Goal: Task Accomplishment & Management: Manage account settings

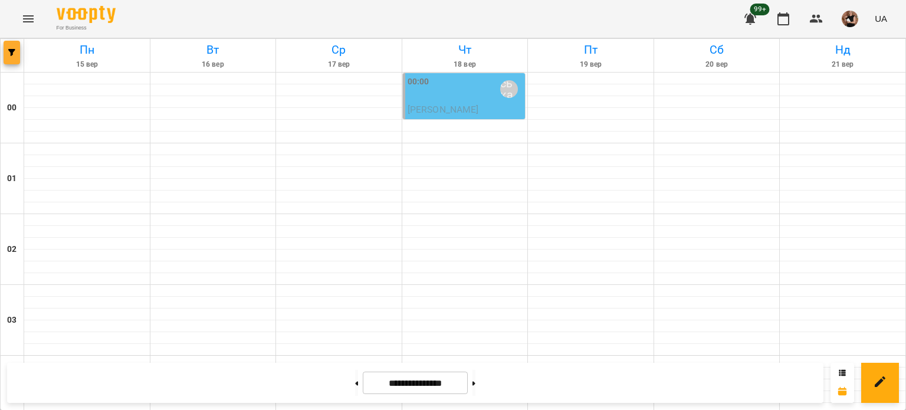
click at [9, 54] on icon "button" at bounding box center [11, 52] width 7 height 7
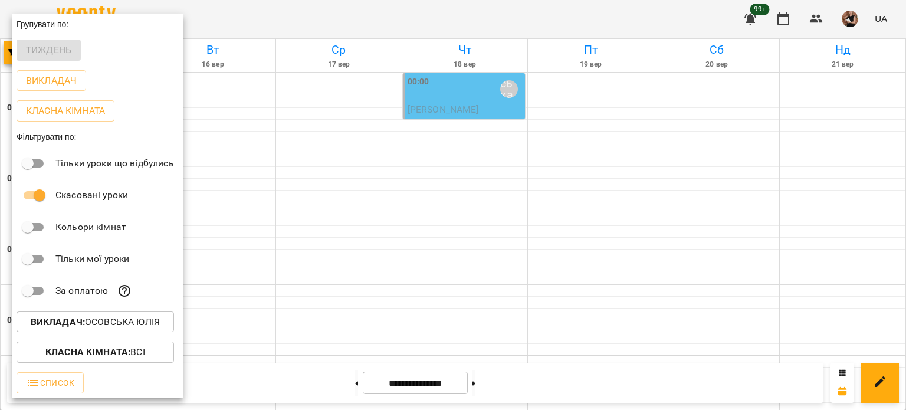
click at [111, 320] on p "Викладач : [PERSON_NAME]" at bounding box center [95, 322] width 129 height 14
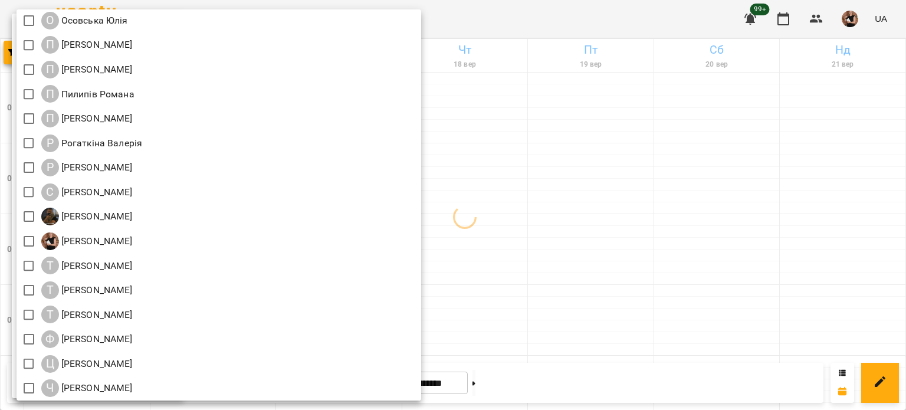
scroll to position [1376, 0]
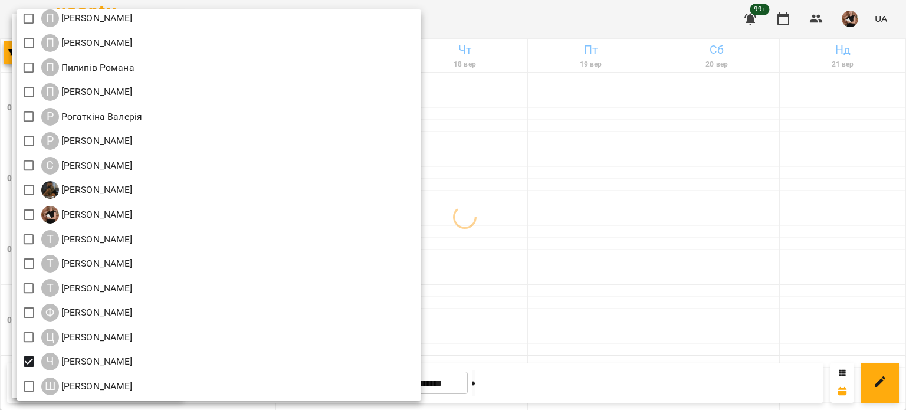
click at [602, 269] on div at bounding box center [453, 205] width 906 height 410
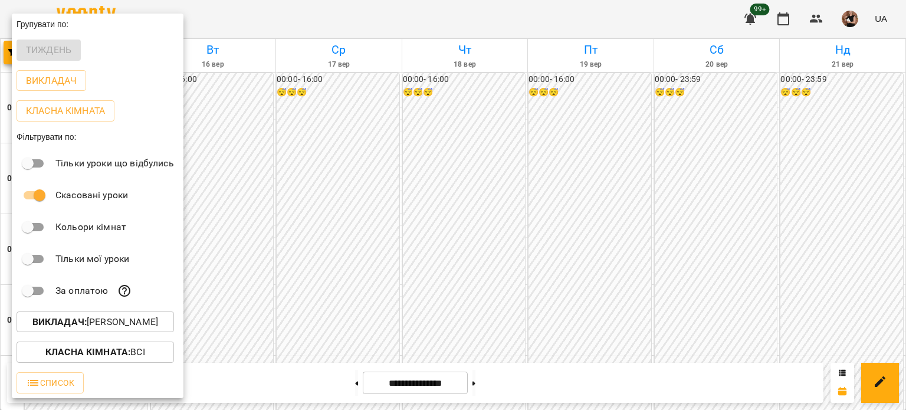
click at [503, 218] on div at bounding box center [453, 205] width 906 height 410
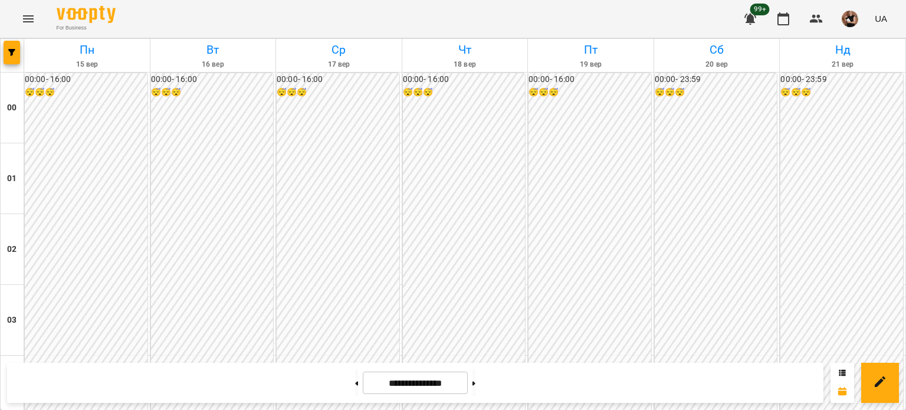
scroll to position [1178, 0]
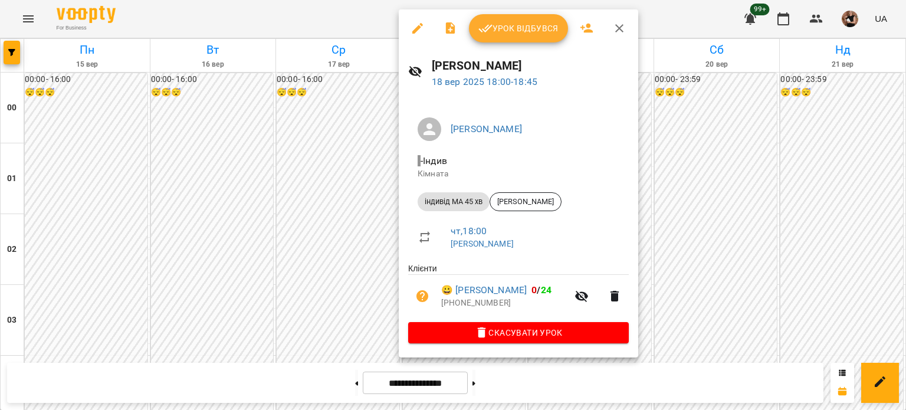
click at [624, 30] on icon "button" at bounding box center [619, 28] width 14 height 14
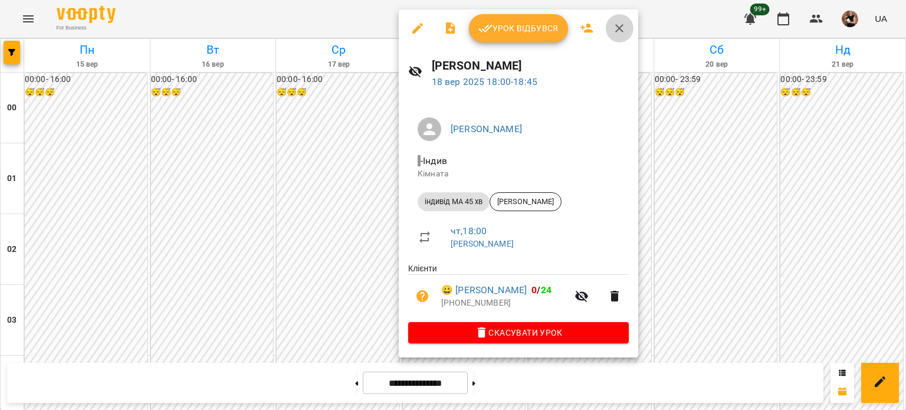
click at [612, 31] on icon "button" at bounding box center [619, 28] width 14 height 14
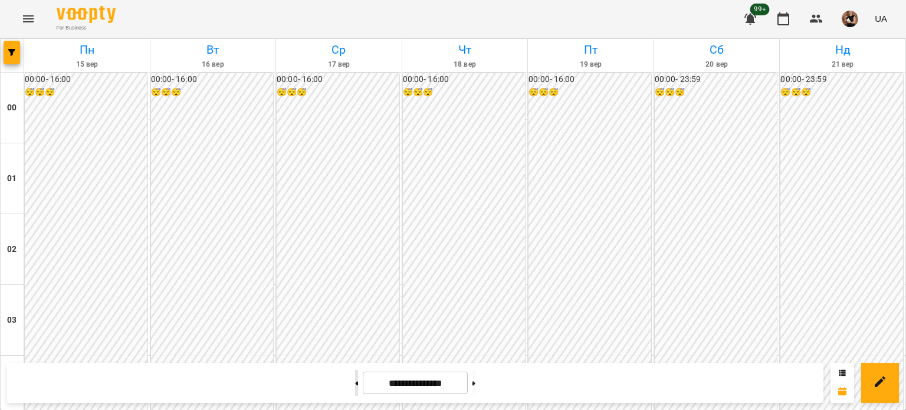
click at [355, 386] on button at bounding box center [356, 383] width 3 height 26
type input "**********"
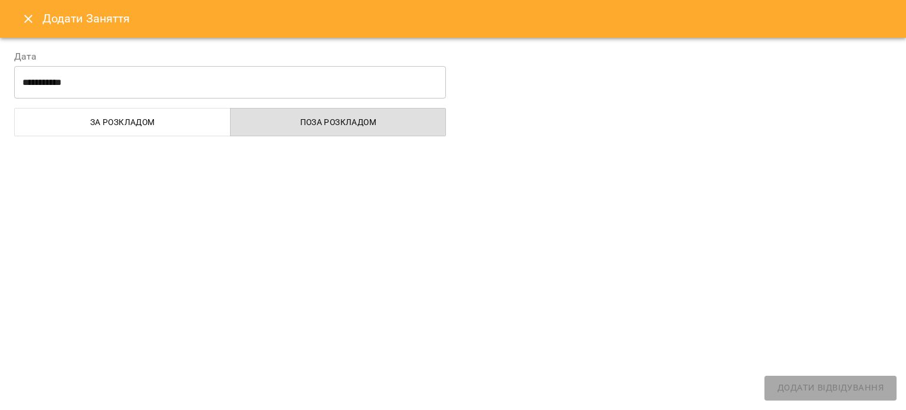
select select "**********"
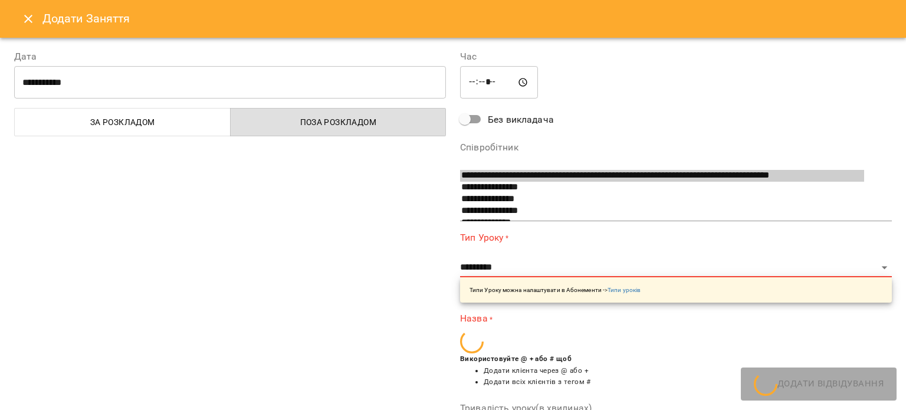
scroll to position [710, 0]
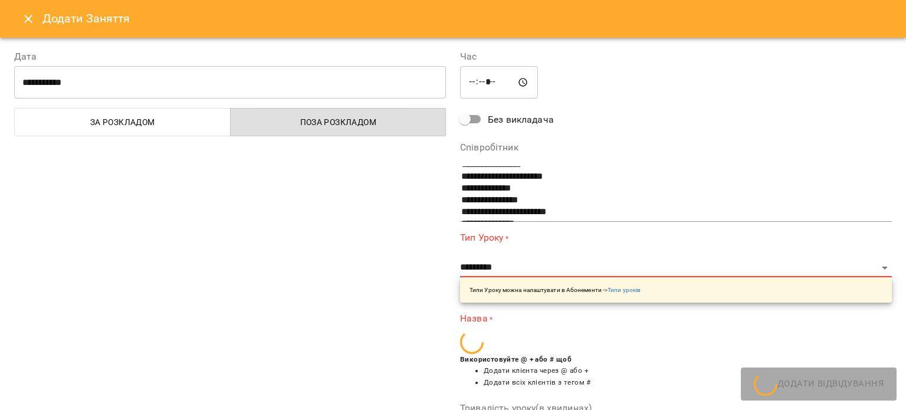
click at [26, 13] on icon "Close" at bounding box center [28, 19] width 14 height 14
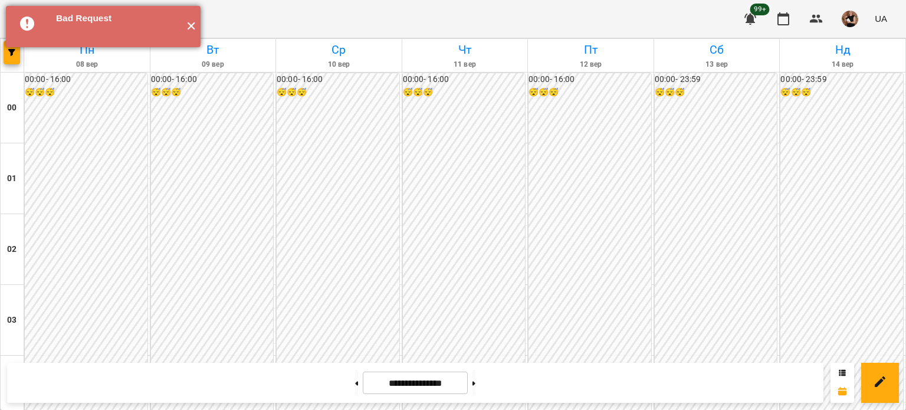
click at [196, 28] on button "✕" at bounding box center [190, 26] width 19 height 41
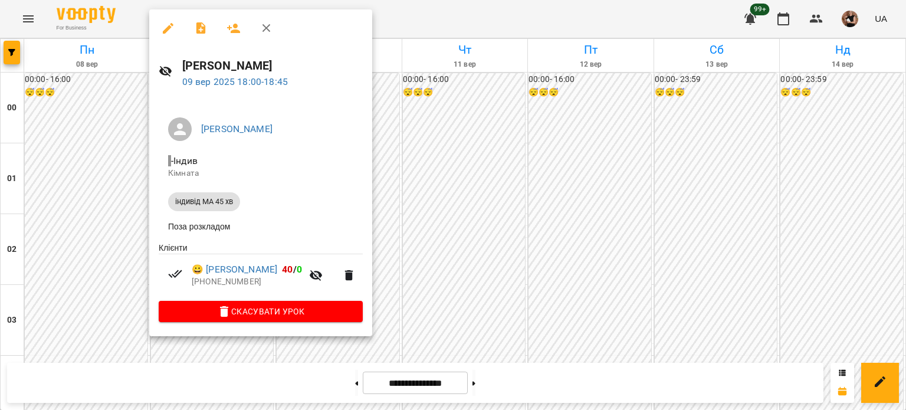
click at [488, 159] on div at bounding box center [453, 205] width 906 height 410
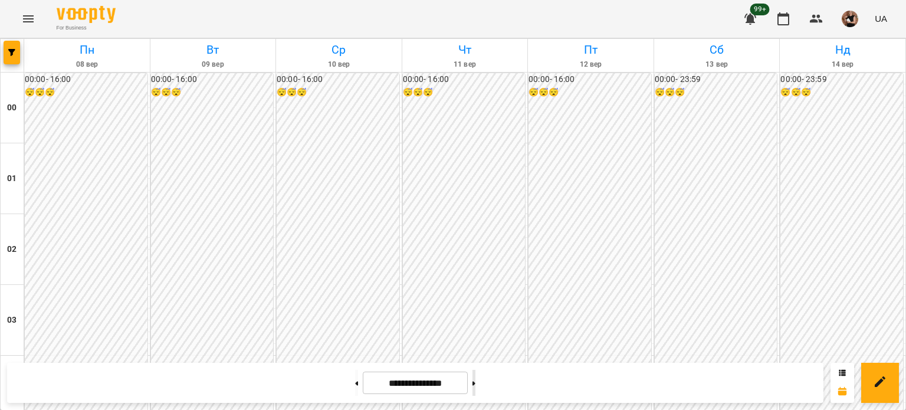
click at [476, 375] on button at bounding box center [474, 383] width 3 height 26
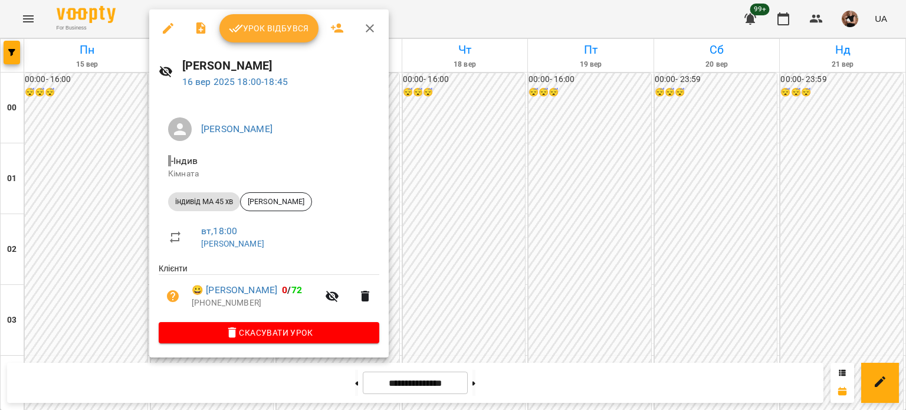
click at [371, 24] on icon "button" at bounding box center [370, 28] width 14 height 14
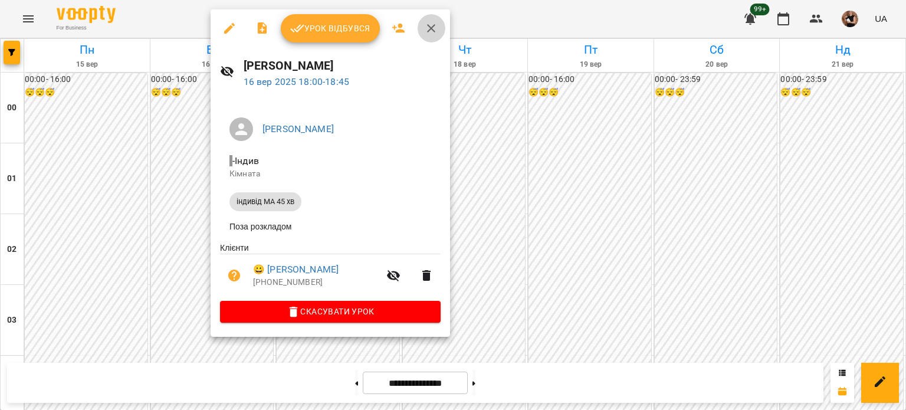
click at [430, 25] on icon "button" at bounding box center [431, 28] width 14 height 14
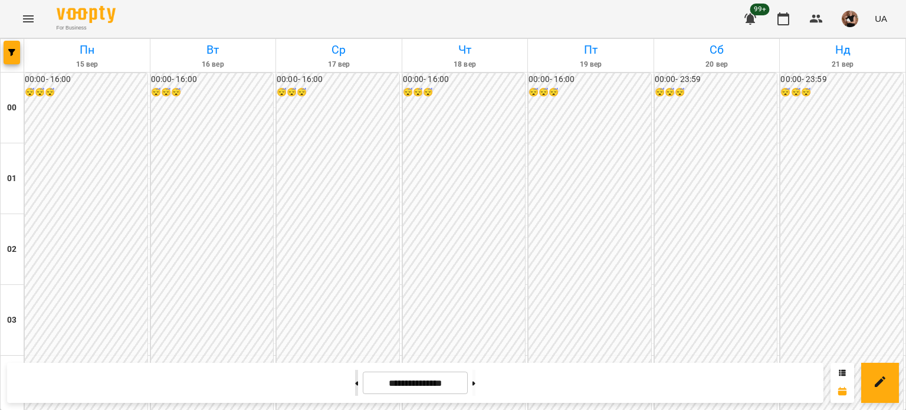
click at [355, 384] on button at bounding box center [356, 383] width 3 height 26
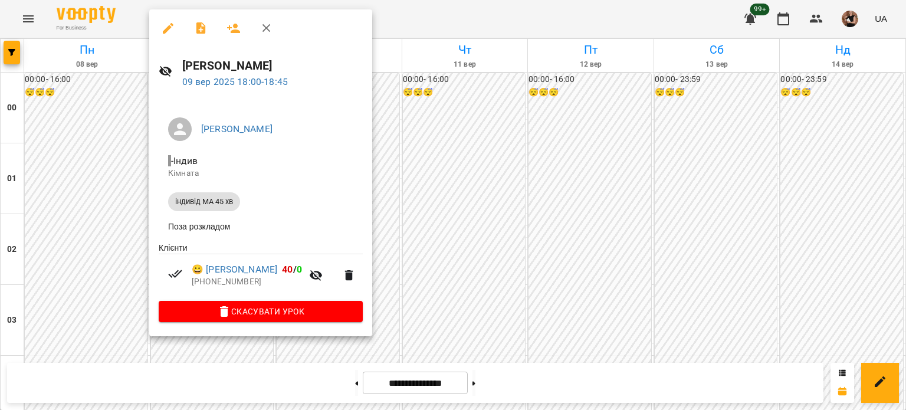
click at [471, 181] on div at bounding box center [453, 205] width 906 height 410
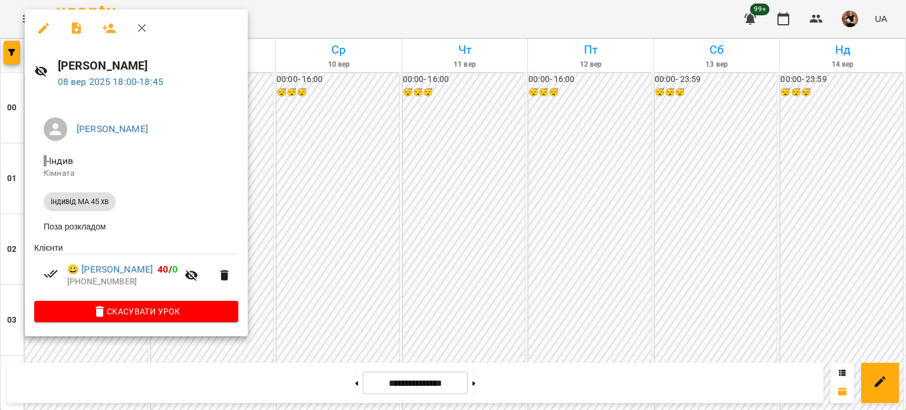
click at [464, 162] on div at bounding box center [453, 205] width 906 height 410
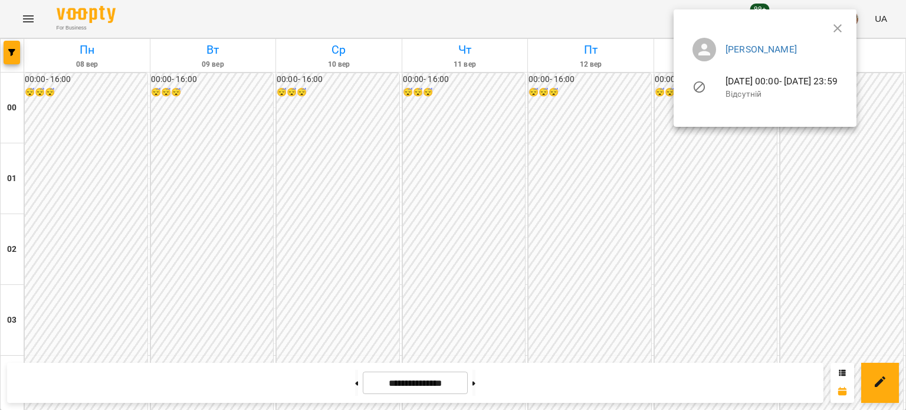
click at [500, 114] on div at bounding box center [453, 205] width 906 height 410
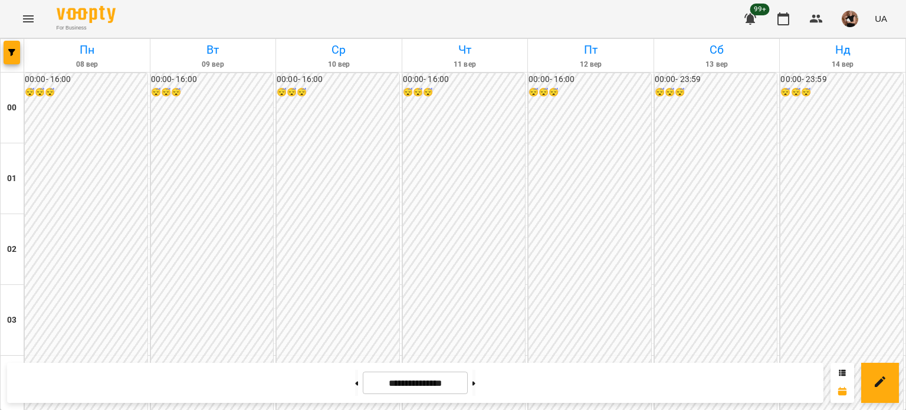
click at [78, 374] on div "**********" at bounding box center [415, 383] width 817 height 40
click at [476, 386] on button at bounding box center [474, 383] width 3 height 26
type input "**********"
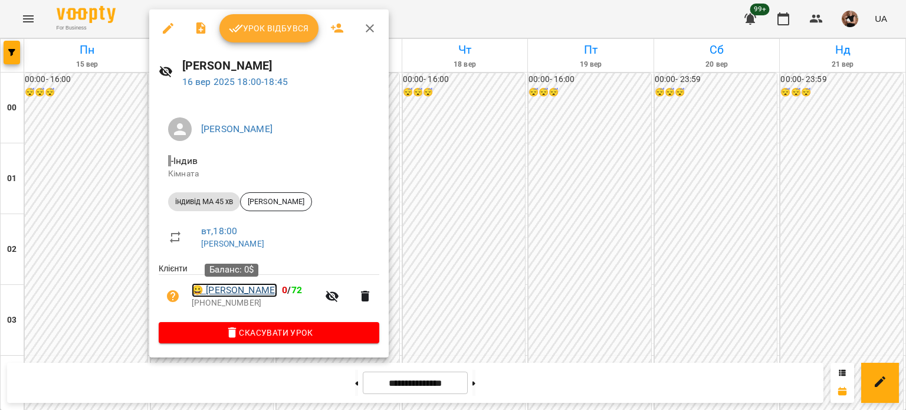
click at [231, 292] on link "😀 [PERSON_NAME]" at bounding box center [235, 290] width 86 height 14
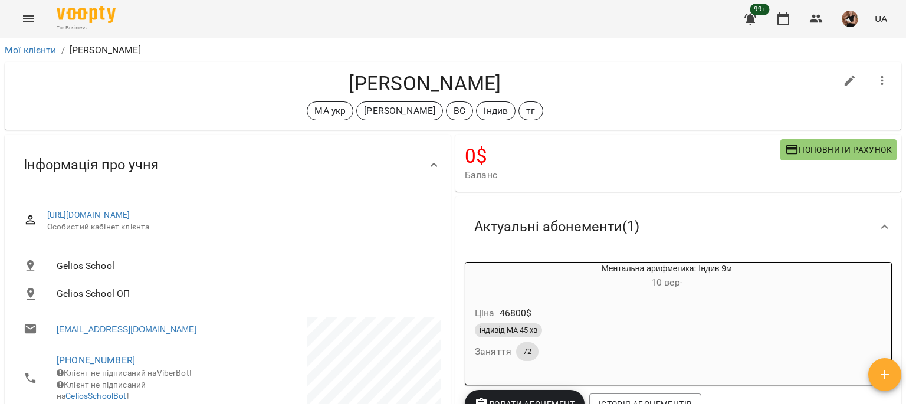
click at [48, 167] on span "Інформація про учня" at bounding box center [91, 165] width 135 height 18
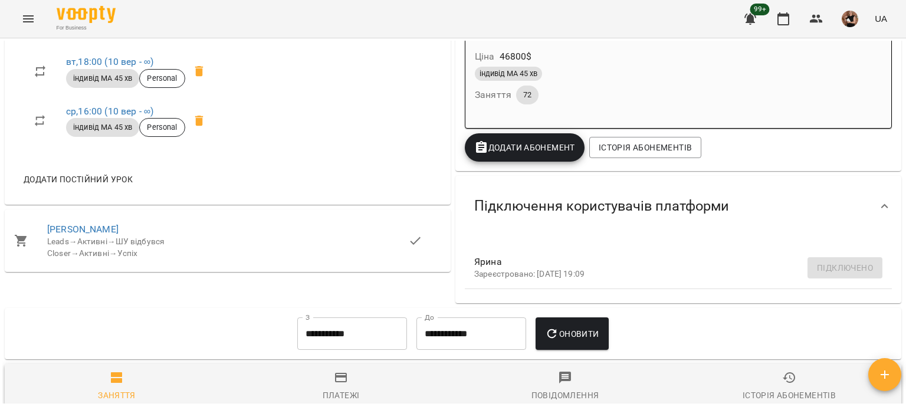
scroll to position [177, 0]
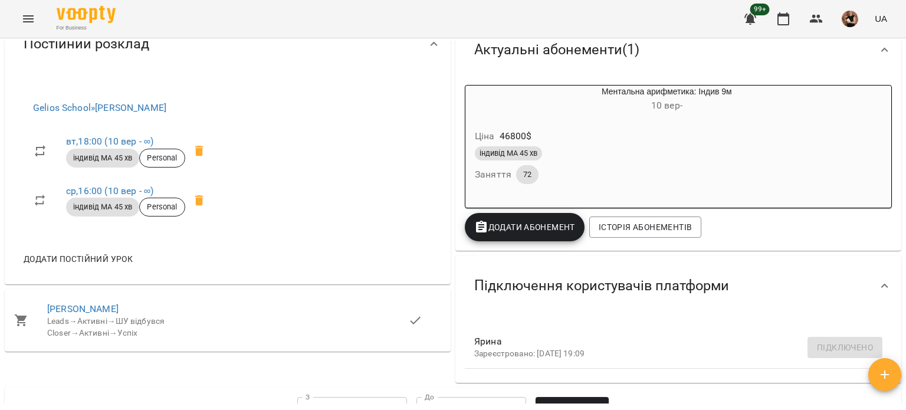
click at [87, 384] on div "Інформація про учня [URL][DOMAIN_NAME] Особистий кабінет клієнта Gelios School …" at bounding box center [227, 170] width 451 height 430
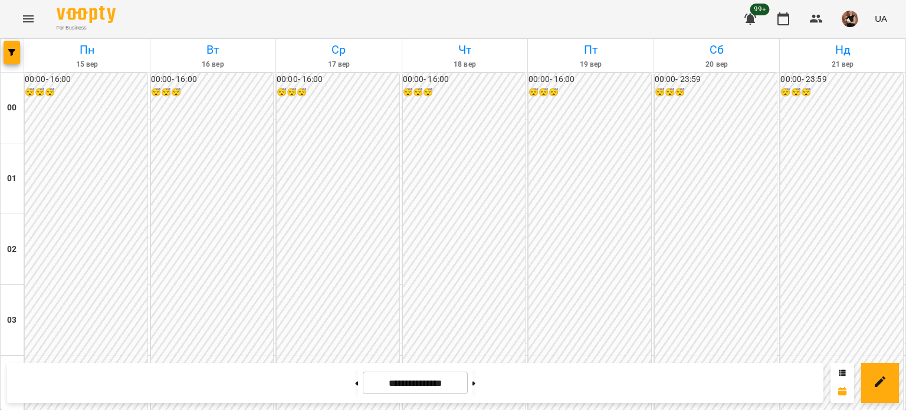
scroll to position [1239, 0]
click at [355, 382] on button at bounding box center [356, 383] width 3 height 26
click at [476, 379] on button at bounding box center [474, 383] width 3 height 26
type input "**********"
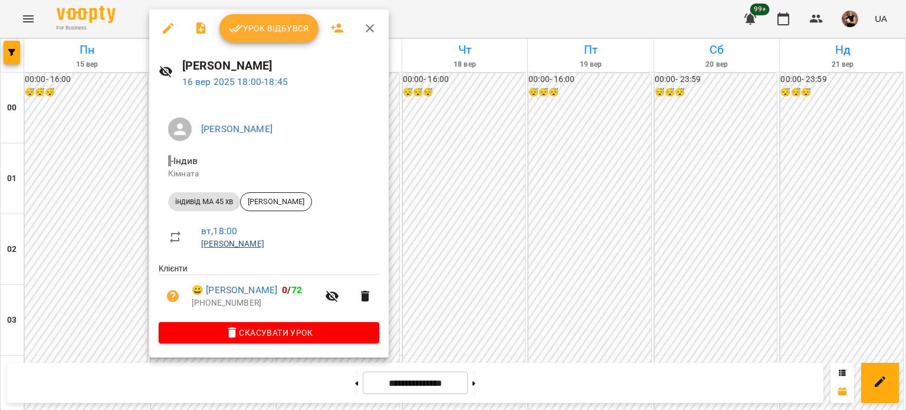
click at [246, 244] on link "[PERSON_NAME]" at bounding box center [232, 243] width 63 height 9
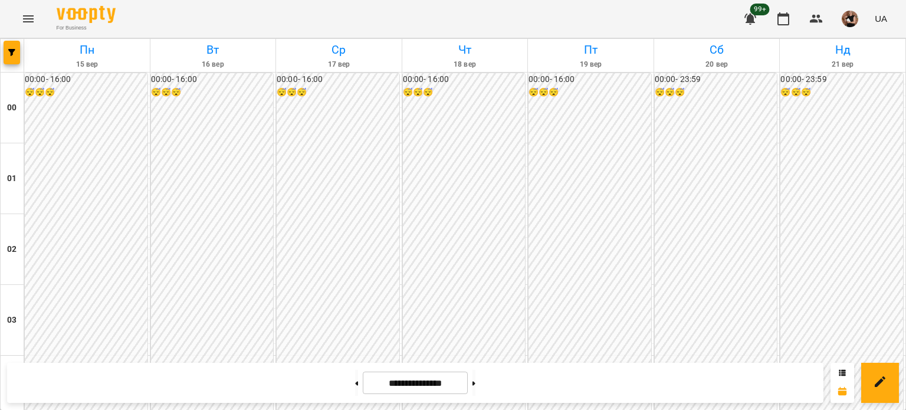
scroll to position [1239, 0]
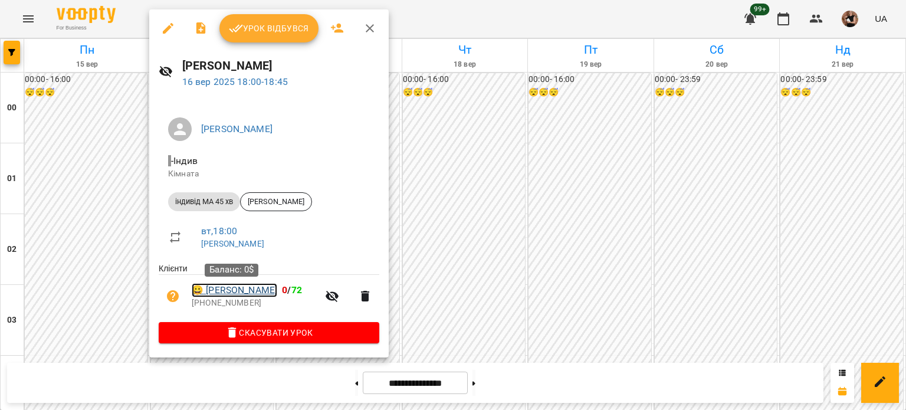
click at [222, 290] on link "😀 [PERSON_NAME]" at bounding box center [235, 290] width 86 height 14
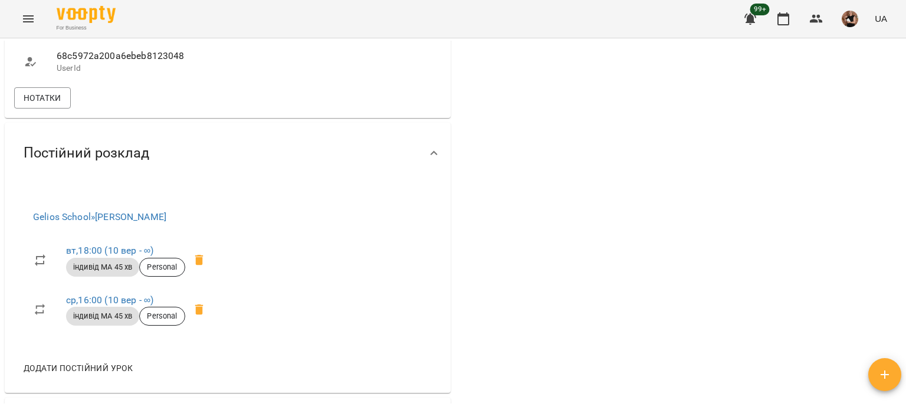
scroll to position [1062, 0]
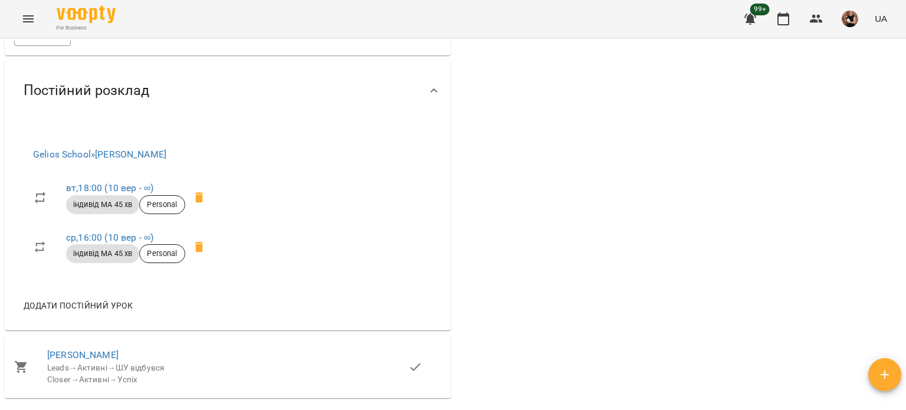
click at [5, 121] on div "Постійний розклад" at bounding box center [228, 90] width 446 height 61
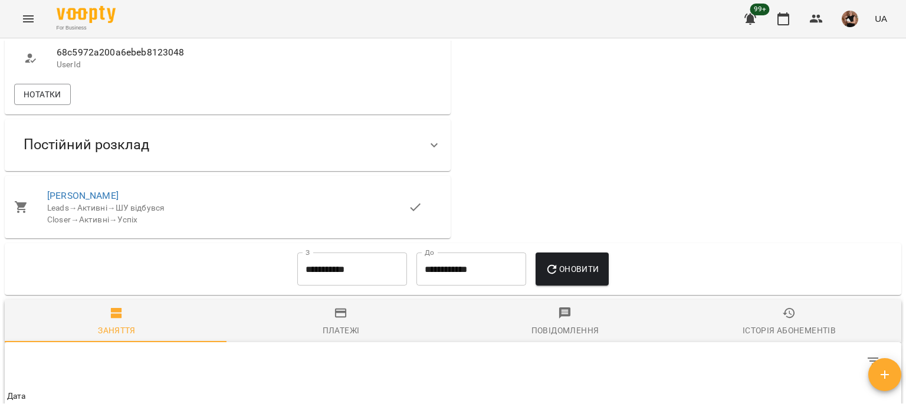
scroll to position [885, 0]
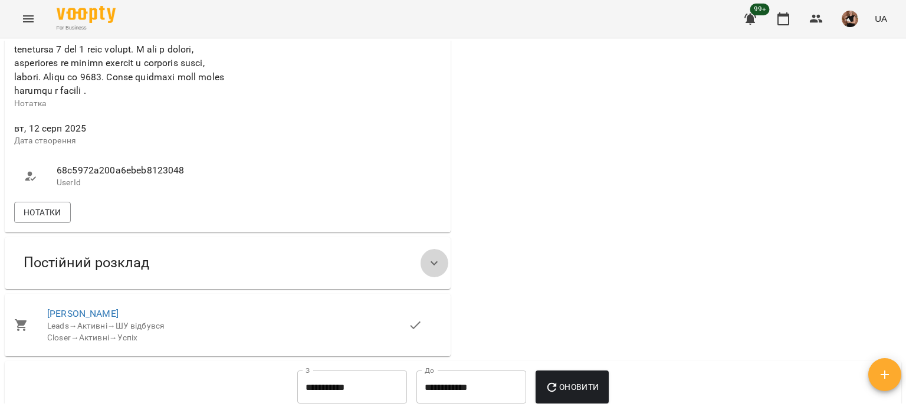
click at [427, 270] on icon at bounding box center [434, 263] width 14 height 14
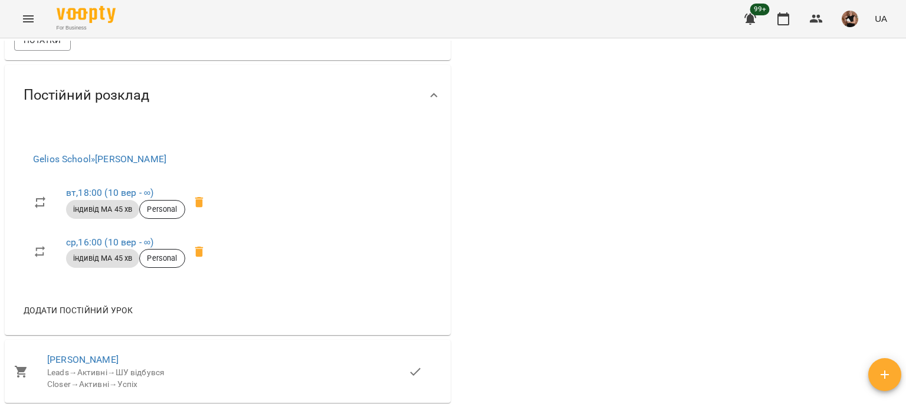
scroll to position [1121, 0]
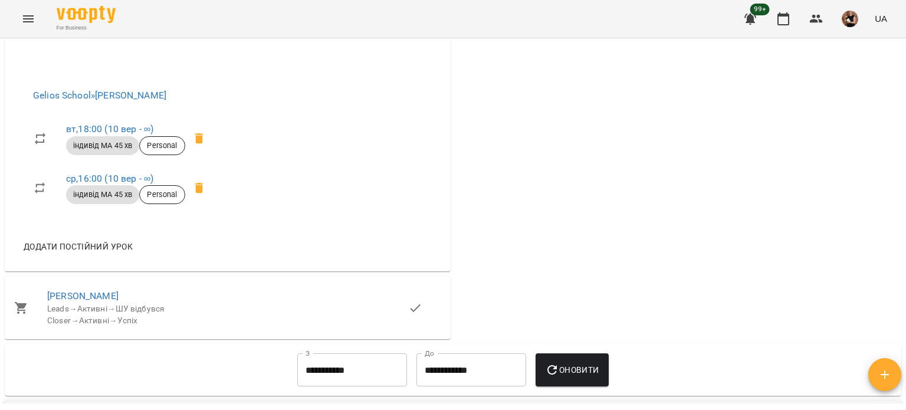
drag, startPoint x: 3, startPoint y: 56, endPoint x: 57, endPoint y: 103, distance: 71.5
click at [57, 103] on div "Постійний розклад Gelios School » [PERSON_NAME] , 18:00 ([DATE] - ∞) індивід МА…" at bounding box center [227, 136] width 451 height 275
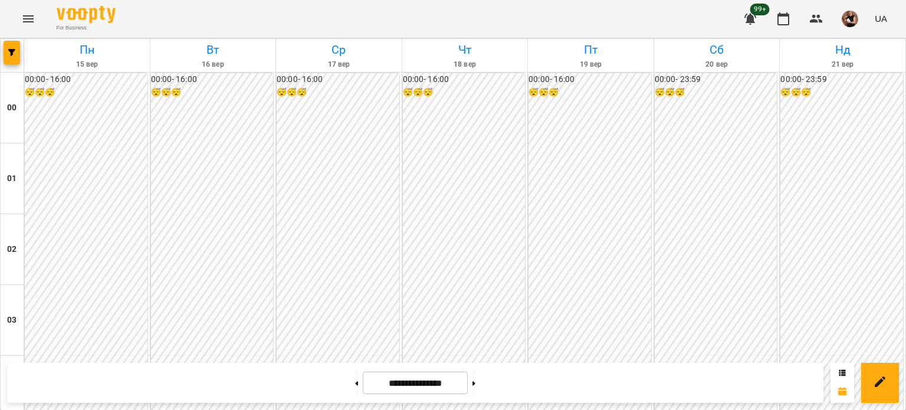
scroll to position [1121, 0]
click at [355, 377] on button at bounding box center [356, 383] width 3 height 26
type input "**********"
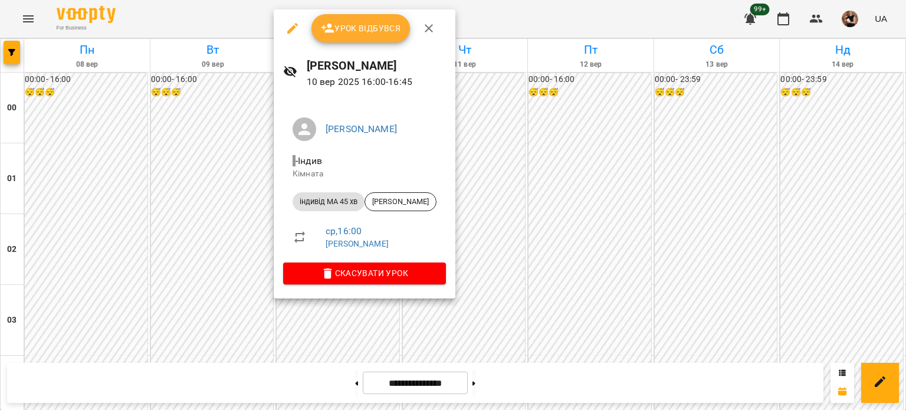
drag, startPoint x: 536, startPoint y: 244, endPoint x: 529, endPoint y: 237, distance: 10.0
click at [537, 243] on div at bounding box center [453, 205] width 906 height 410
